Goal: Check status: Check status

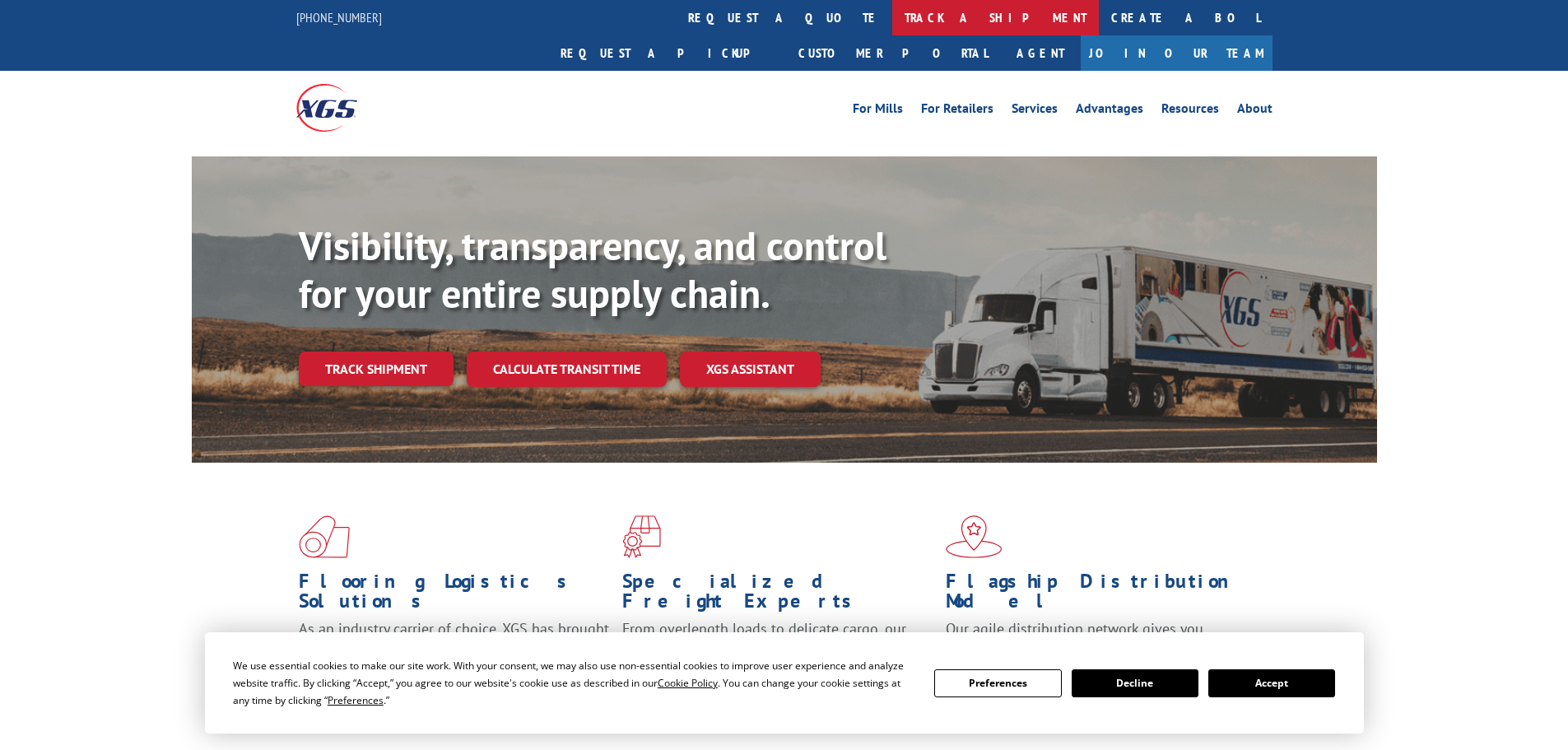
click at [892, 20] on link "track a shipment" at bounding box center [995, 18] width 207 height 35
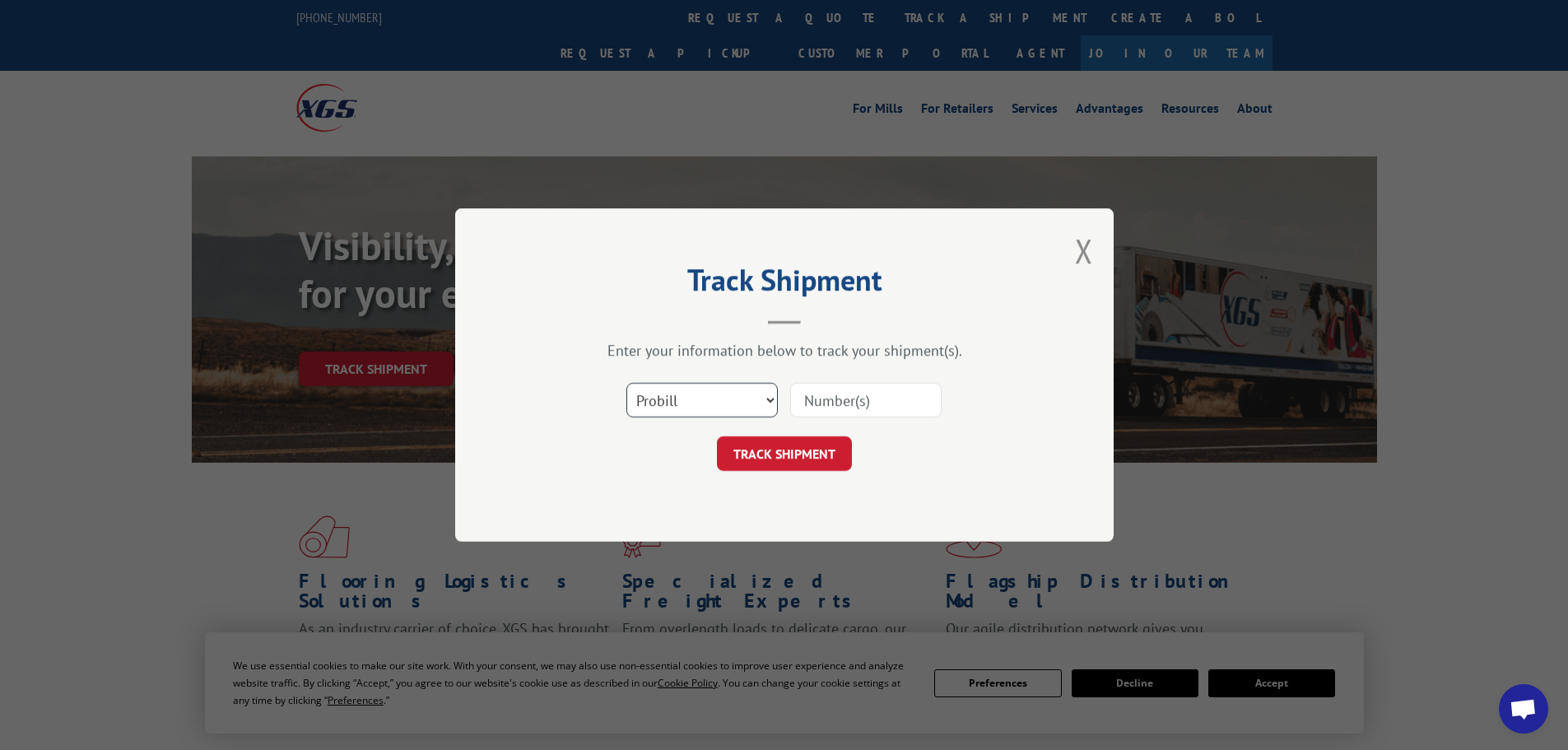
click at [647, 396] on select "Select category... Probill BOL PO" at bounding box center [702, 399] width 151 height 34
select select "po"
click at [627, 382] on select "Select category... Probill BOL PO" at bounding box center [702, 399] width 151 height 34
click at [835, 396] on input at bounding box center [866, 399] width 151 height 34
paste input "01526654"
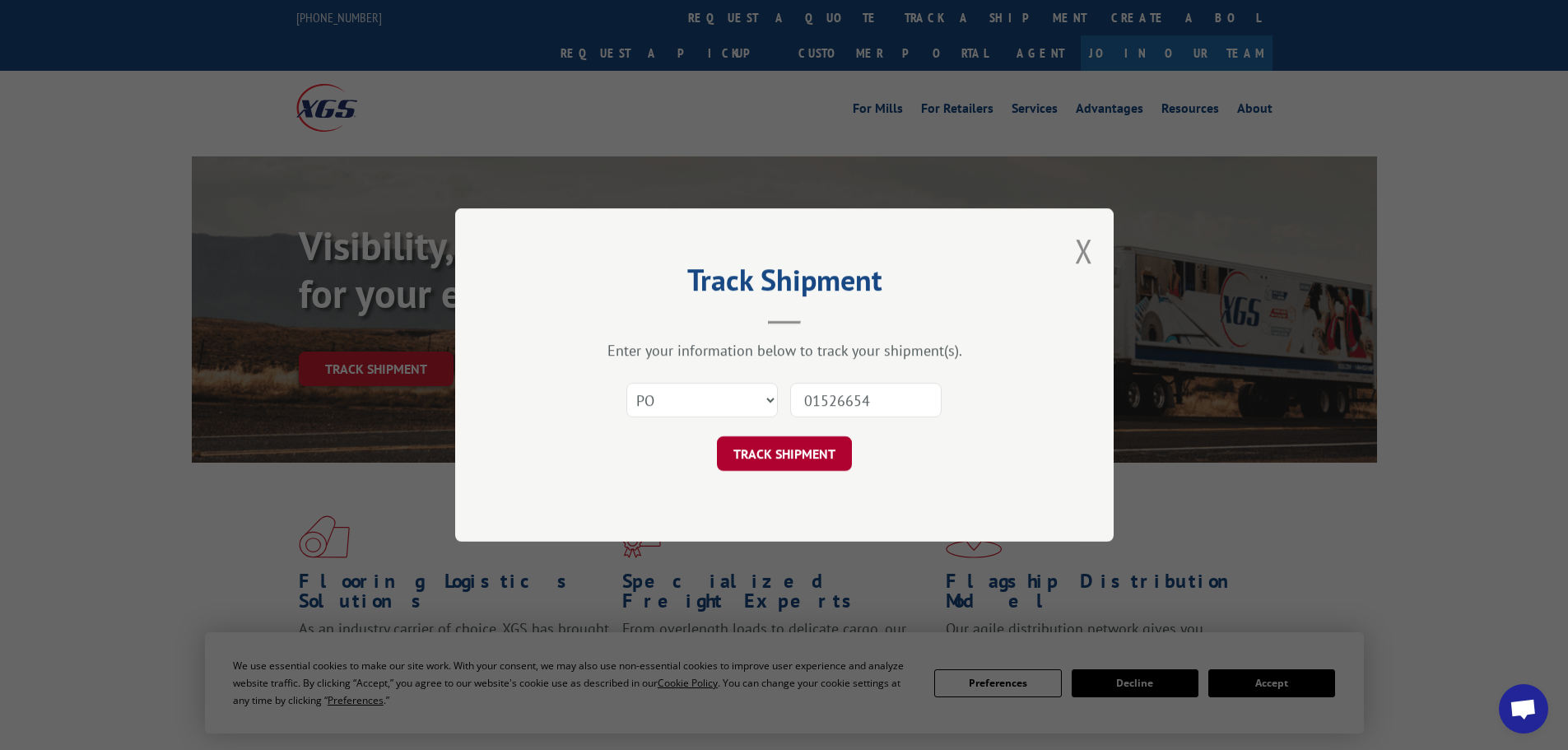
type input "01526654"
click at [809, 439] on button "TRACK SHIPMENT" at bounding box center [784, 453] width 135 height 34
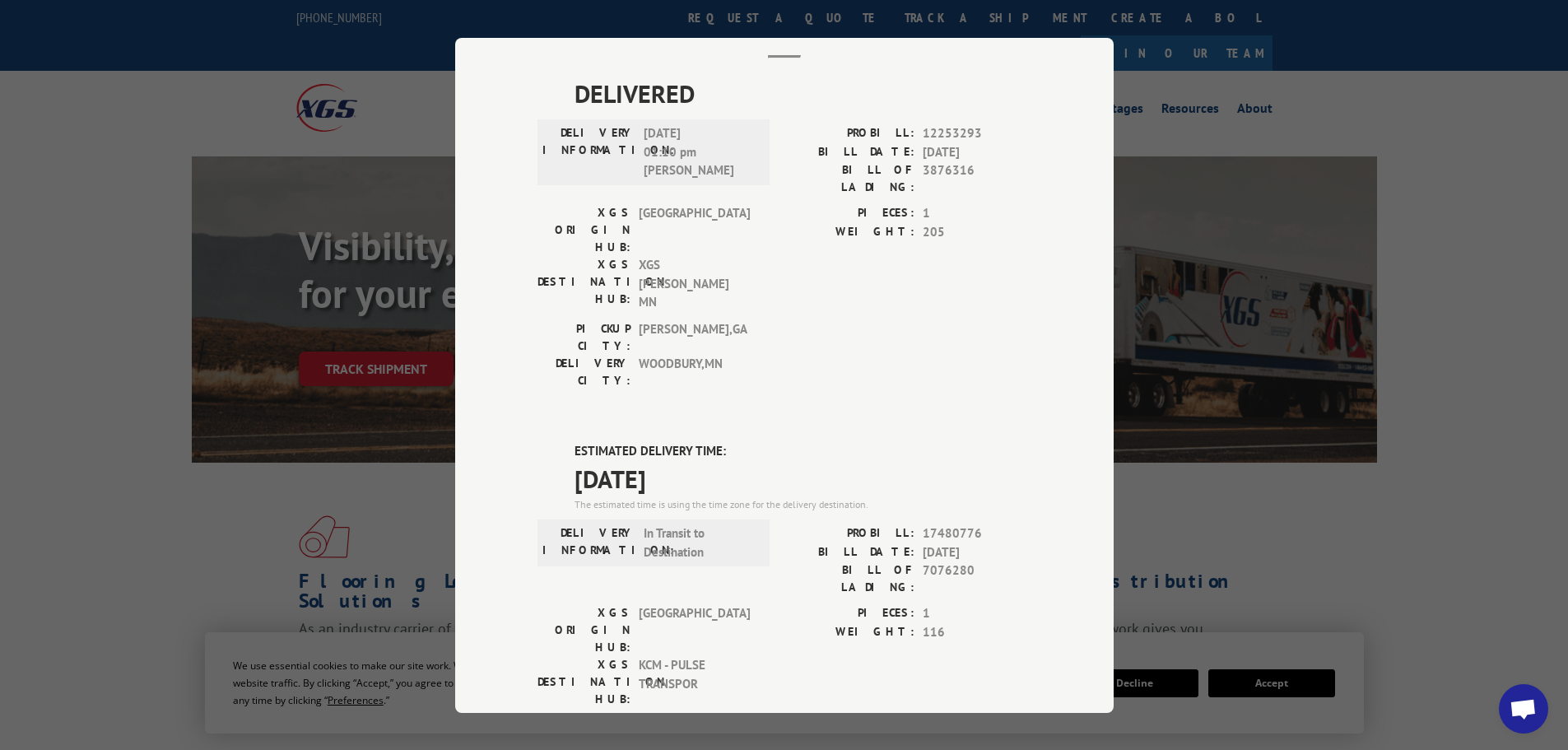
scroll to position [337, 0]
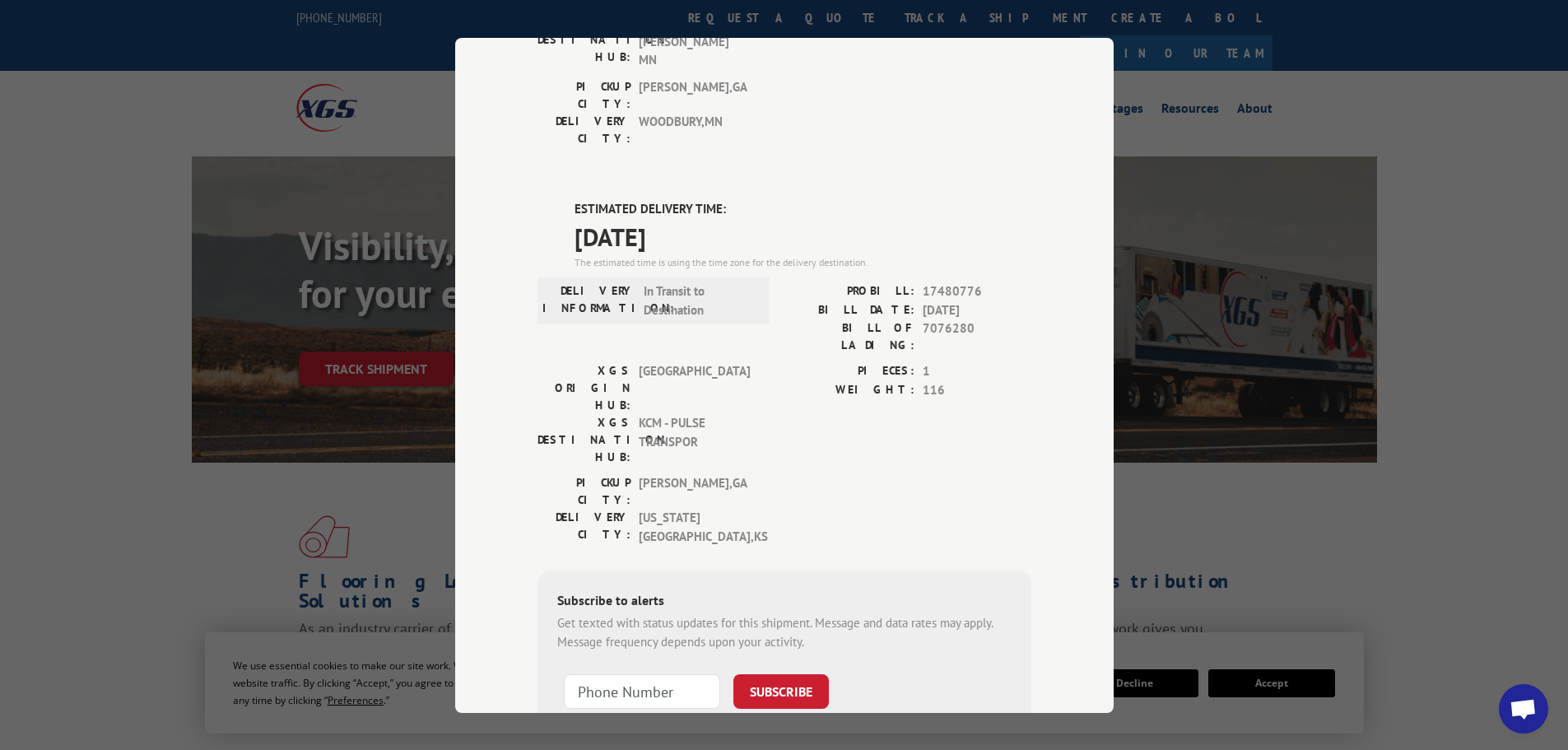
click at [1164, 514] on div "Track Shipment DELIVERED DELIVERY INFORMATION: [DATE] 01:10 pm [PERSON_NAME] PR…" at bounding box center [784, 375] width 1568 height 750
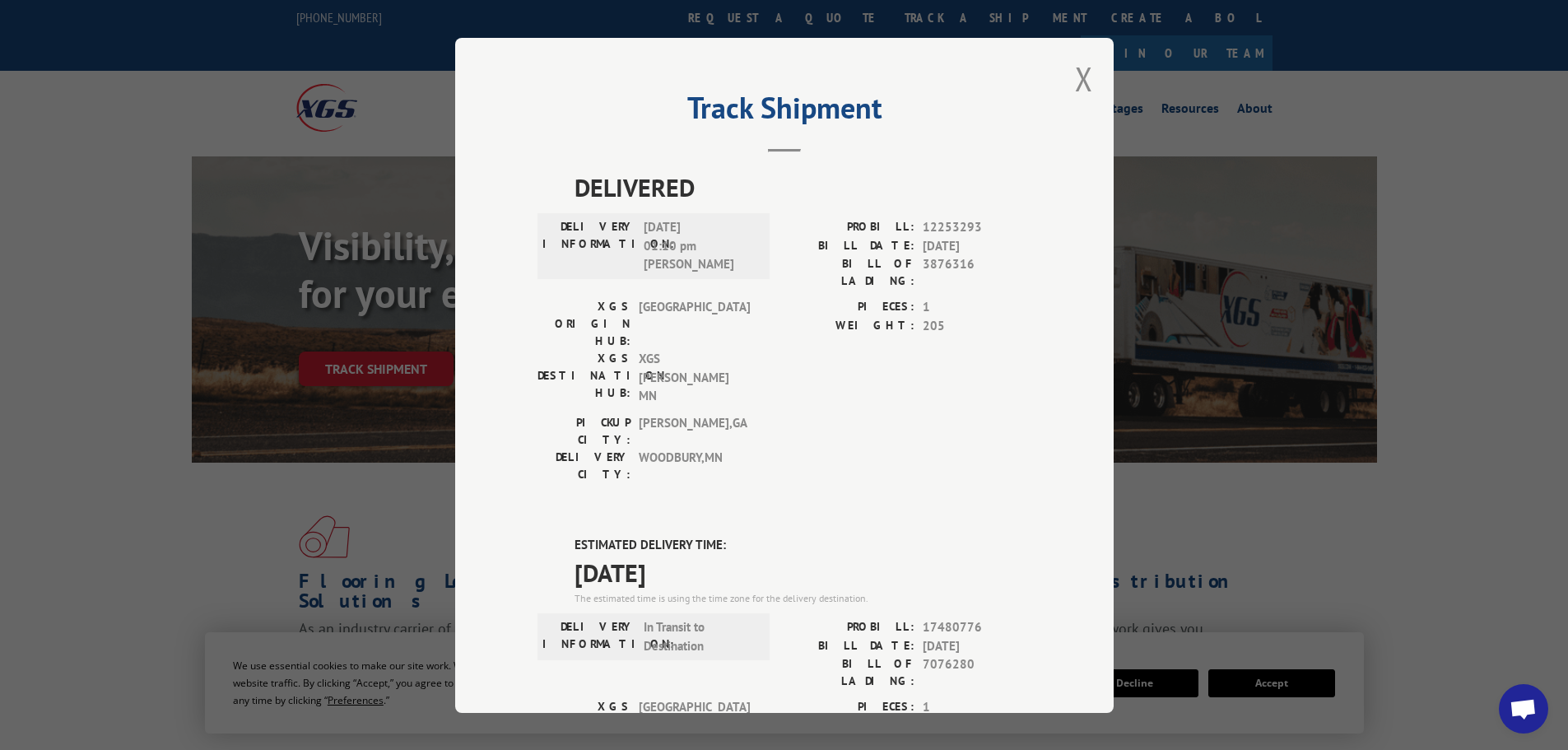
scroll to position [0, 0]
click at [1078, 76] on button "Close modal" at bounding box center [1084, 80] width 18 height 43
